Goal: Task Accomplishment & Management: Use online tool/utility

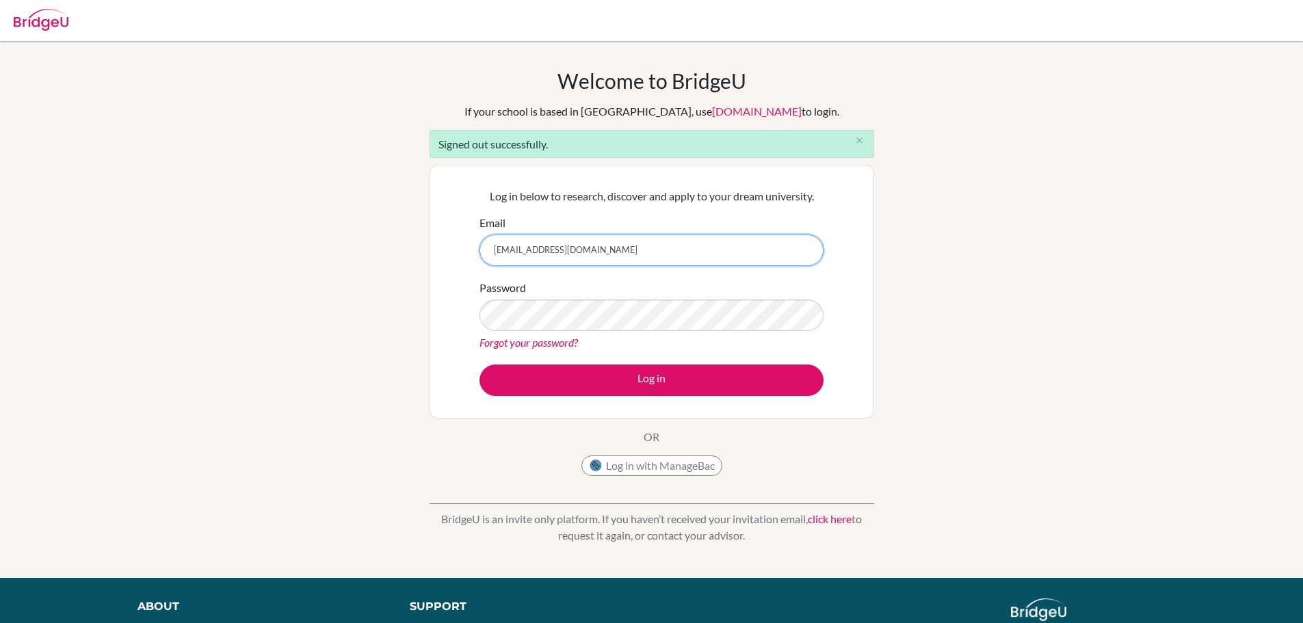
click at [653, 247] on input "[EMAIL_ADDRESS][DOMAIN_NAME]" at bounding box center [652, 250] width 344 height 31
type input "k"
type input "[EMAIL_ADDRESS][DOMAIN_NAME]"
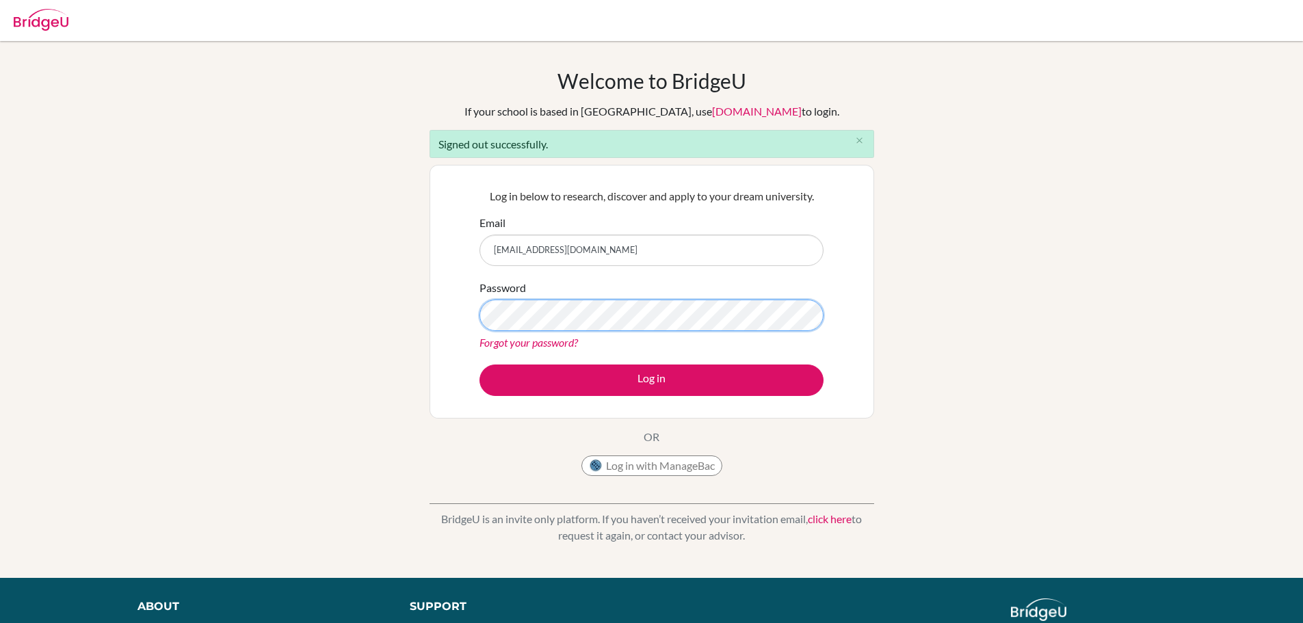
click at [480, 365] on button "Log in" at bounding box center [652, 380] width 344 height 31
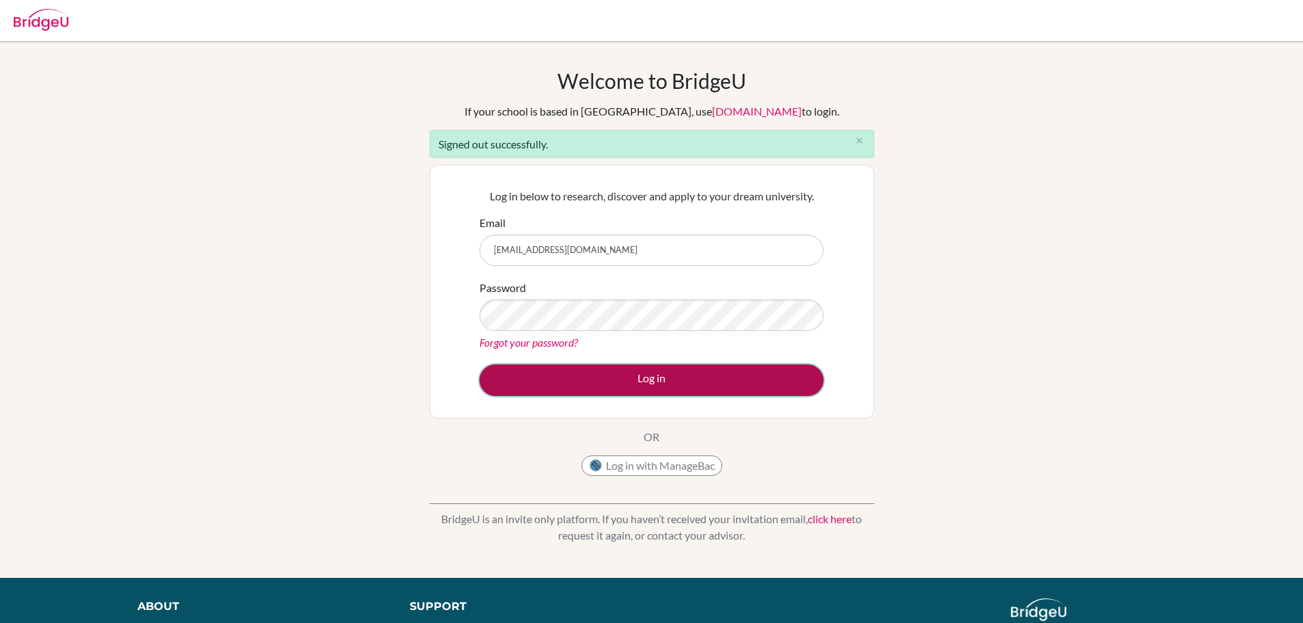
click at [507, 383] on button "Log in" at bounding box center [652, 380] width 344 height 31
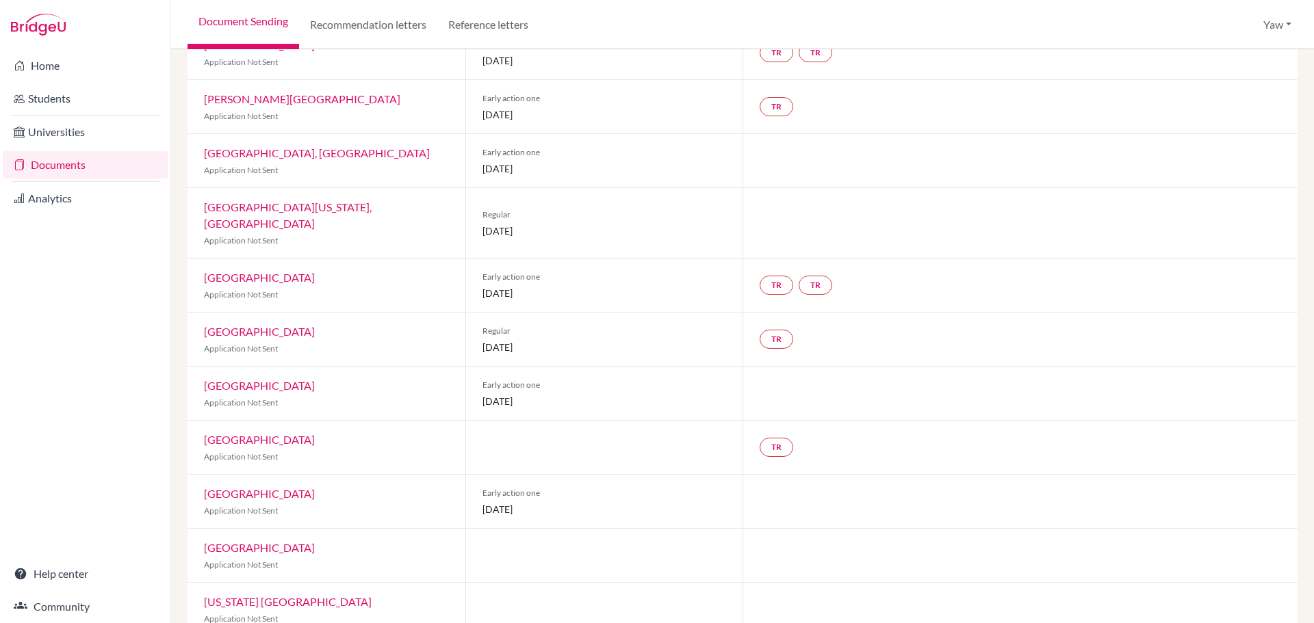
scroll to position [5, 0]
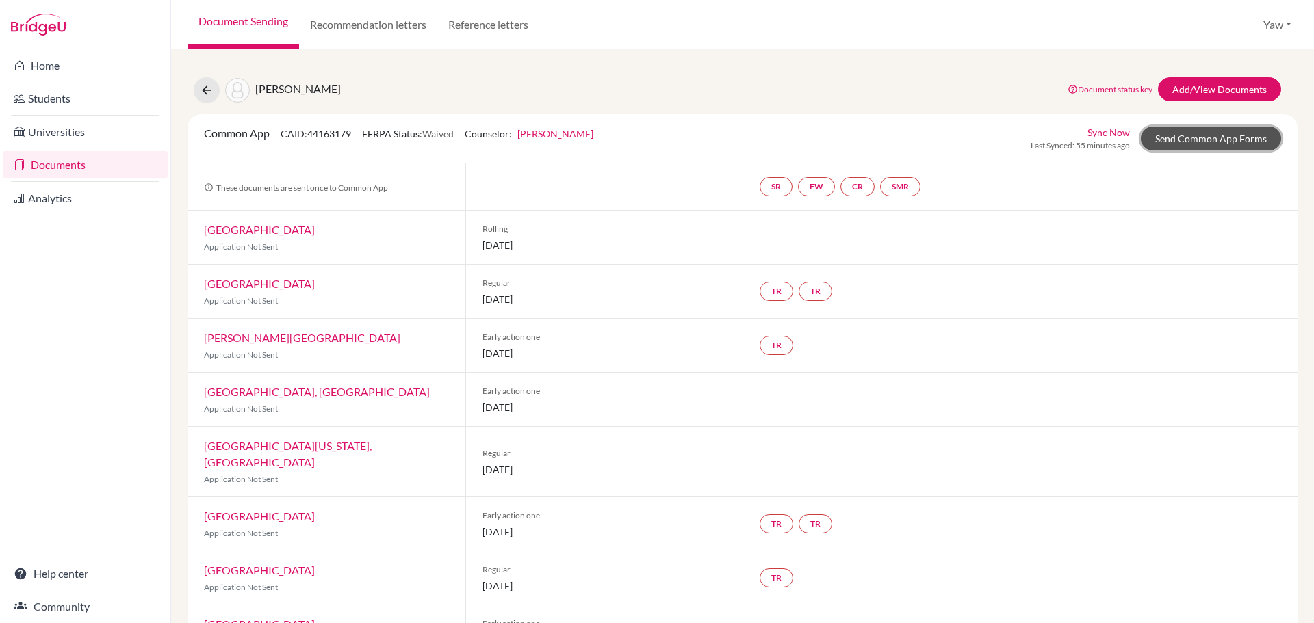
click at [1192, 134] on link "Send Common App Forms" at bounding box center [1210, 139] width 140 height 24
